Goal: Information Seeking & Learning: Learn about a topic

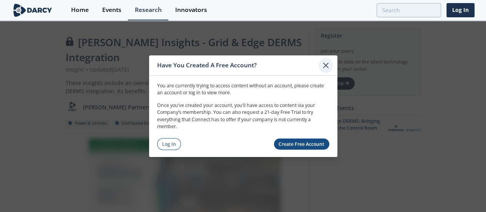
click at [328, 67] on icon at bounding box center [325, 64] width 9 height 9
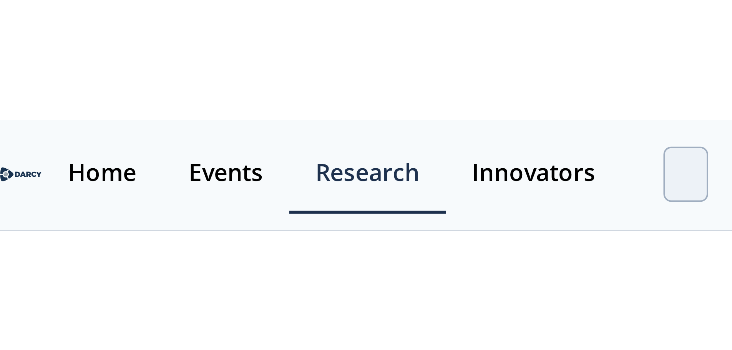
scroll to position [9, 0]
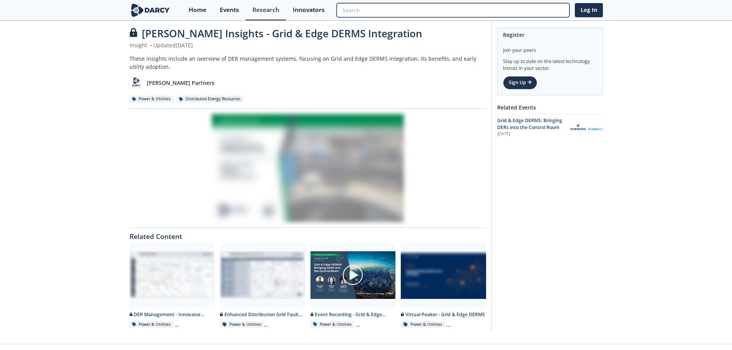
click at [491, 10] on input "search" at bounding box center [452, 10] width 232 height 14
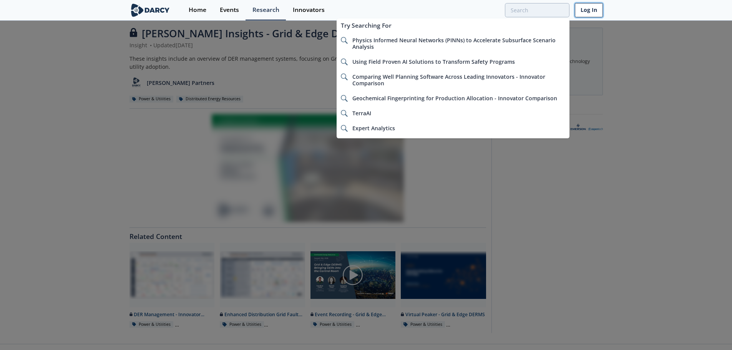
click at [491, 14] on link "Log In" at bounding box center [588, 10] width 28 height 14
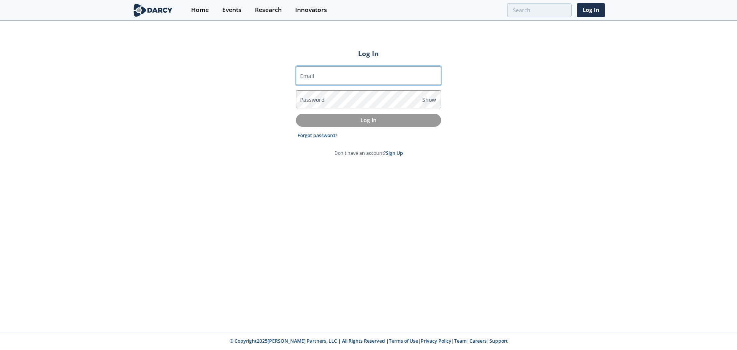
click at [315, 80] on input "Email" at bounding box center [368, 75] width 145 height 18
type input "[PERSON_NAME][EMAIL_ADDRESS][PERSON_NAME][DOMAIN_NAME]"
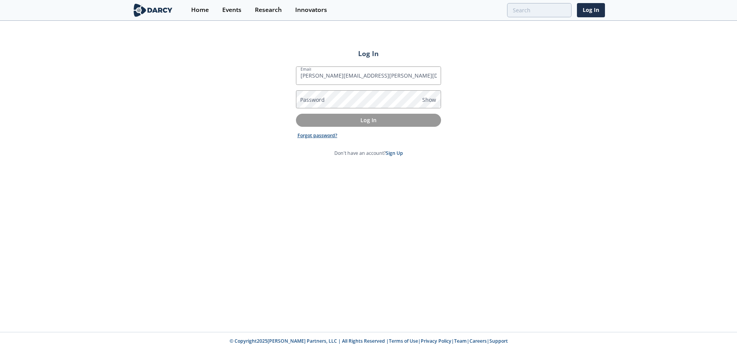
click at [319, 133] on link "Forgot password?" at bounding box center [318, 135] width 40 height 7
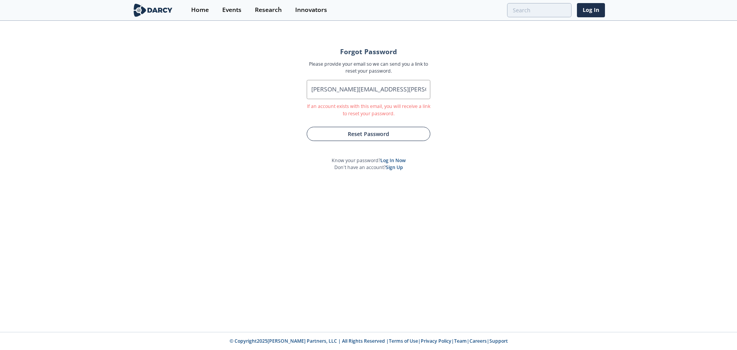
click at [361, 133] on button "Reset Password" at bounding box center [369, 134] width 124 height 14
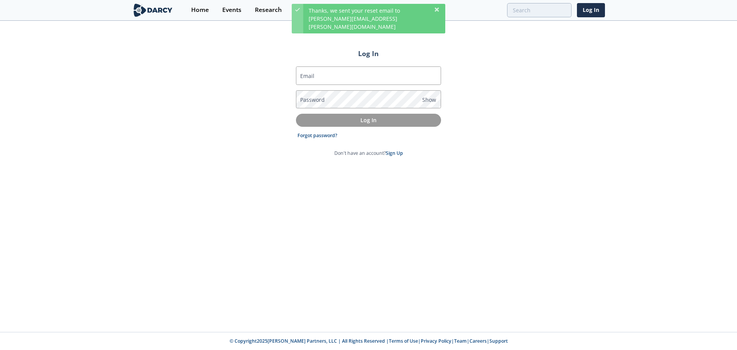
click at [307, 76] on label "Email" at bounding box center [307, 76] width 14 height 8
click at [307, 76] on input "Email" at bounding box center [368, 75] width 145 height 18
click at [318, 77] on input "Email" at bounding box center [368, 75] width 145 height 18
type input "luis.gerena@ecopetrol.com.co"
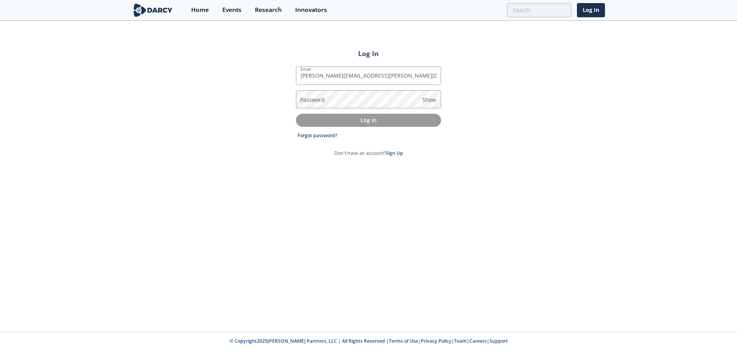
click at [310, 101] on label "Password" at bounding box center [312, 100] width 25 height 8
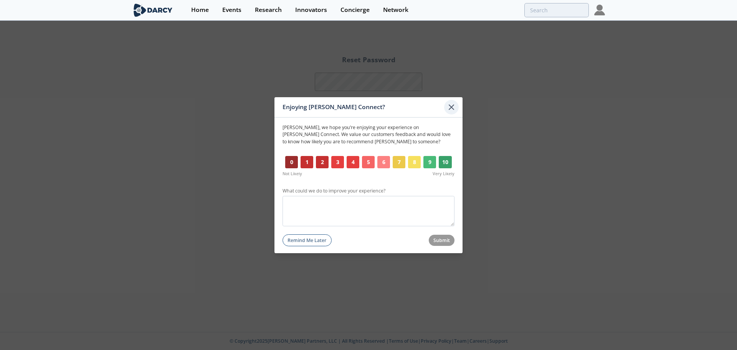
click at [455, 107] on icon at bounding box center [451, 106] width 9 height 9
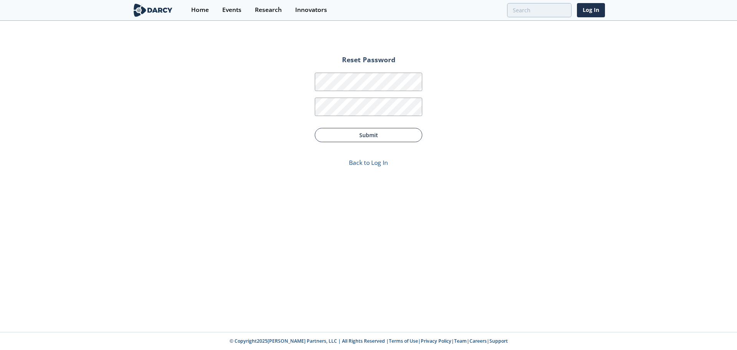
click at [370, 138] on button "Submit" at bounding box center [369, 135] width 108 height 14
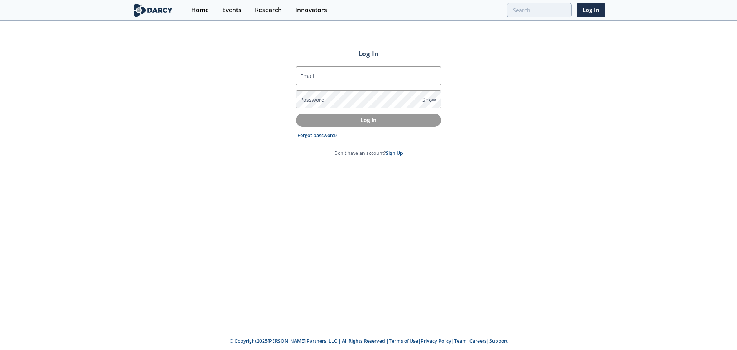
click at [309, 75] on label "Email" at bounding box center [307, 76] width 14 height 8
click at [309, 75] on input "Email" at bounding box center [368, 75] width 145 height 18
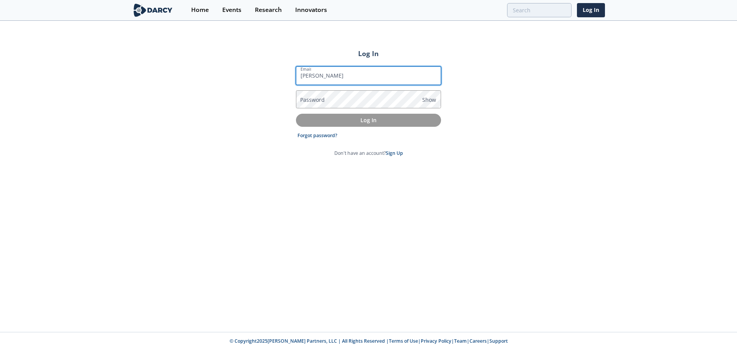
type input "luis.gerena@ecopetrol.com.co"
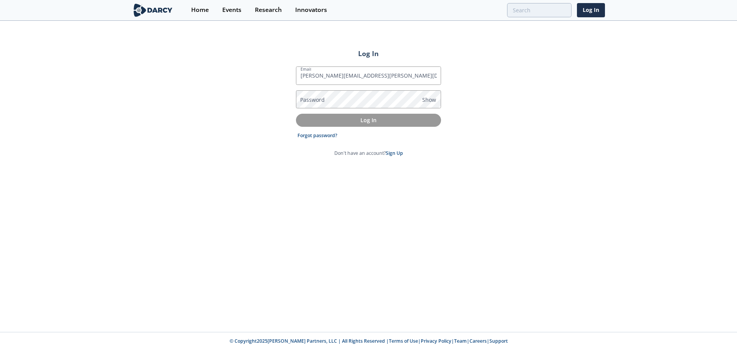
click at [310, 101] on label "Password" at bounding box center [312, 100] width 25 height 8
click at [374, 116] on p "Log In" at bounding box center [368, 120] width 134 height 8
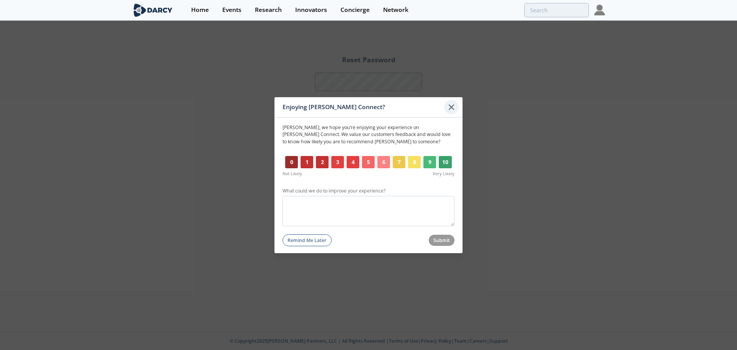
click at [450, 108] on icon at bounding box center [451, 106] width 9 height 9
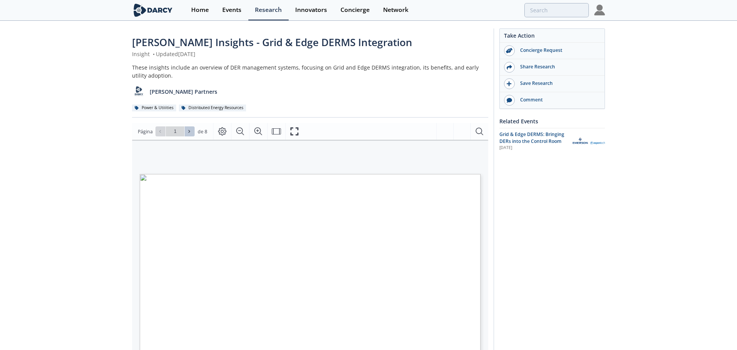
click at [187, 132] on icon at bounding box center [189, 131] width 5 height 5
type input "2"
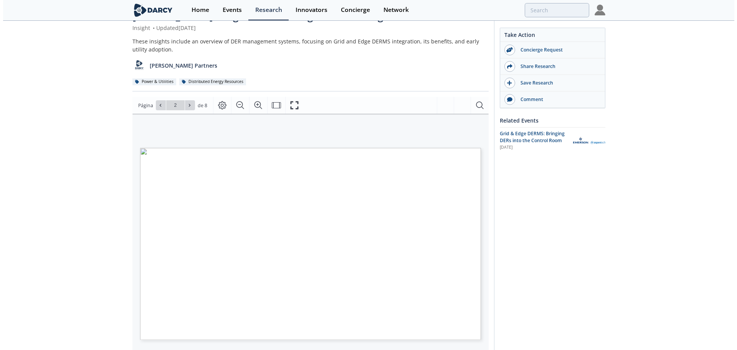
scroll to position [38, 0]
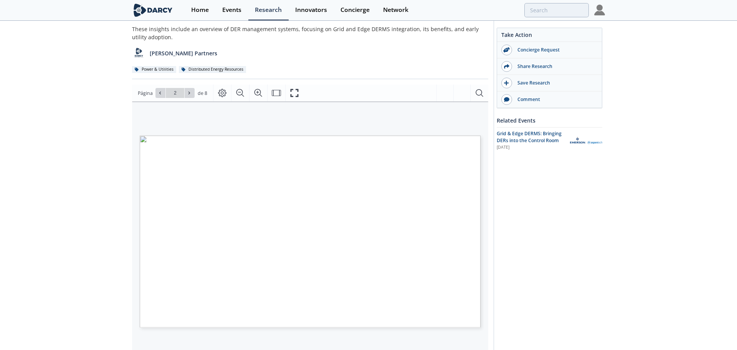
click at [335, 221] on span "Página 2" at bounding box center [676, 350] width 682 height 324
click at [296, 93] on icon "Fullscreen" at bounding box center [294, 92] width 9 height 9
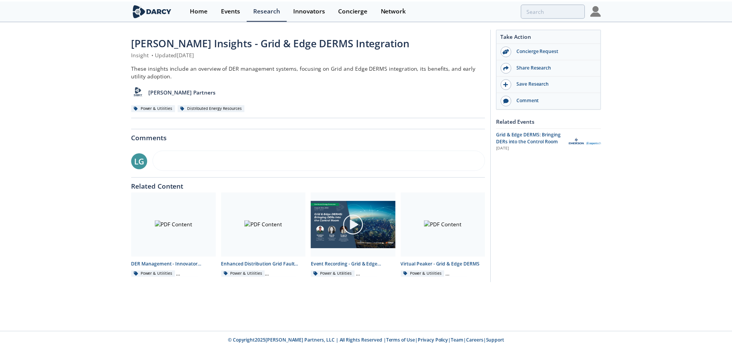
scroll to position [0, 0]
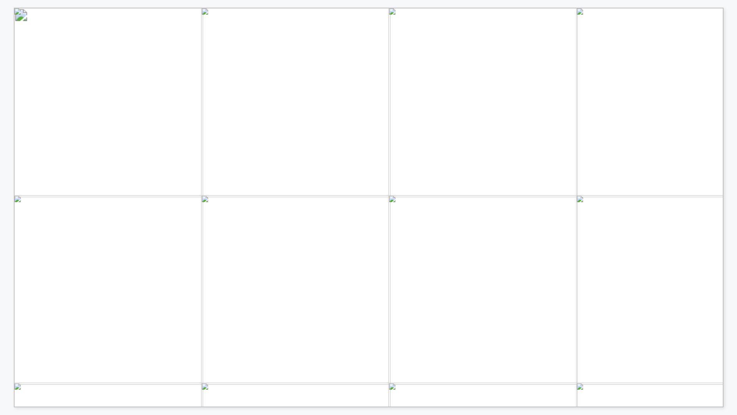
click at [321, 278] on span "National Grid’s" at bounding box center [328, 278] width 52 height 6
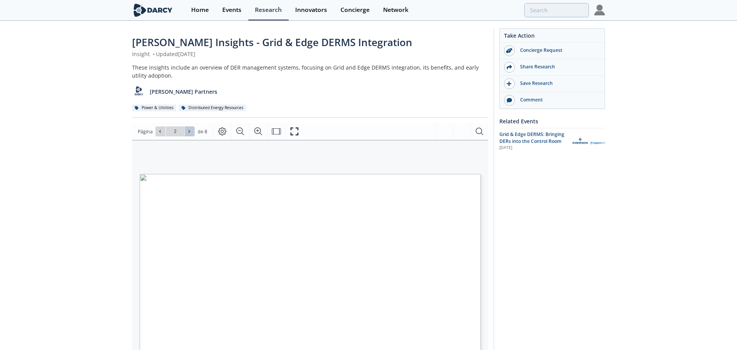
click at [191, 131] on span at bounding box center [189, 131] width 5 height 5
type input "3"
click at [191, 131] on span at bounding box center [189, 131] width 5 height 5
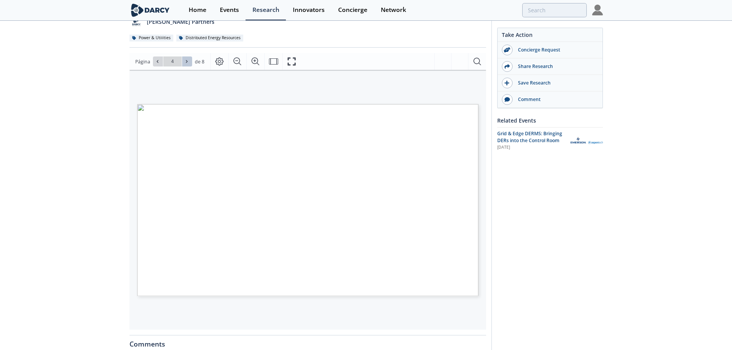
scroll to position [77, 0]
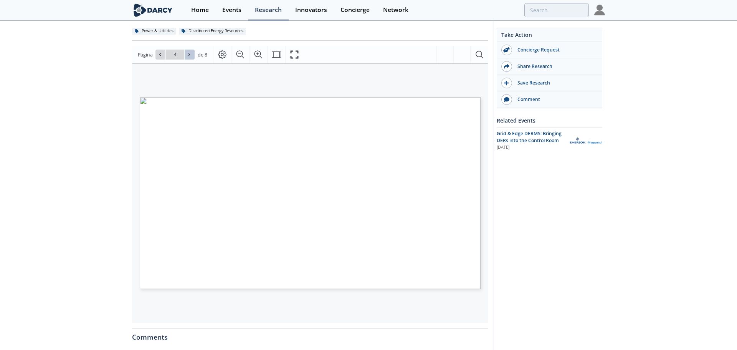
click at [187, 55] on icon at bounding box center [189, 54] width 5 height 5
click at [190, 53] on icon at bounding box center [189, 54] width 5 height 5
click at [190, 53] on div "Ir a la página 8" at bounding box center [175, 55] width 39 height 10
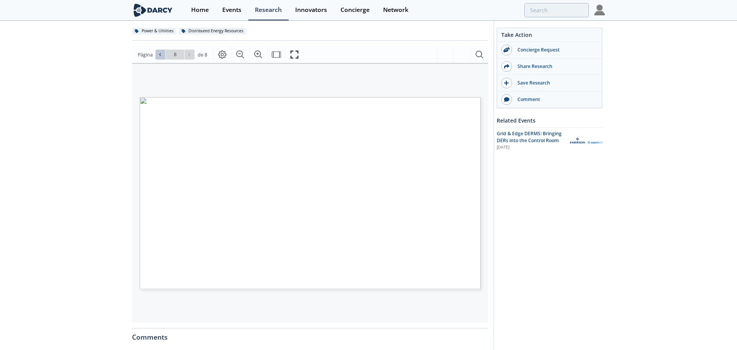
click at [161, 54] on icon at bounding box center [160, 54] width 5 height 5
click at [188, 53] on icon at bounding box center [189, 54] width 5 height 5
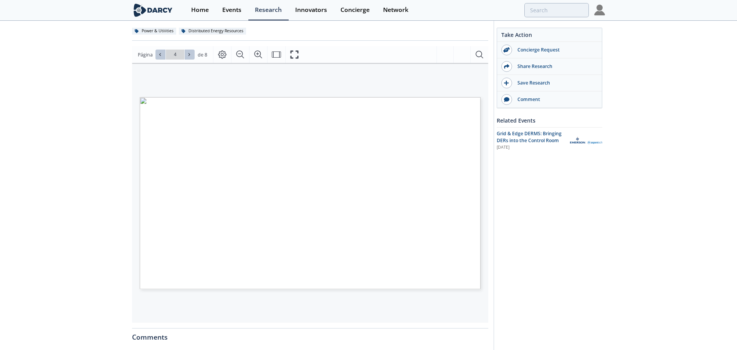
type input "5"
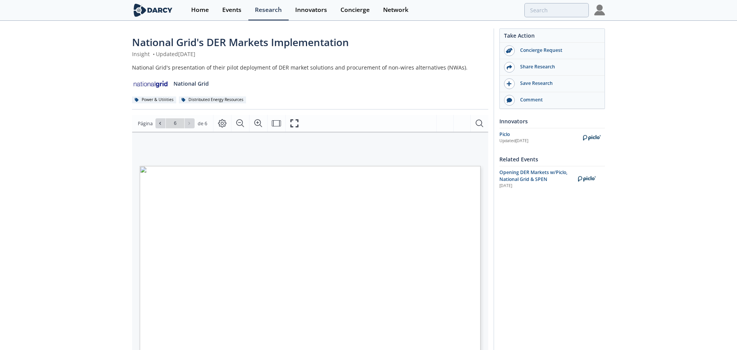
type input "5"
